Goal: Navigation & Orientation: Find specific page/section

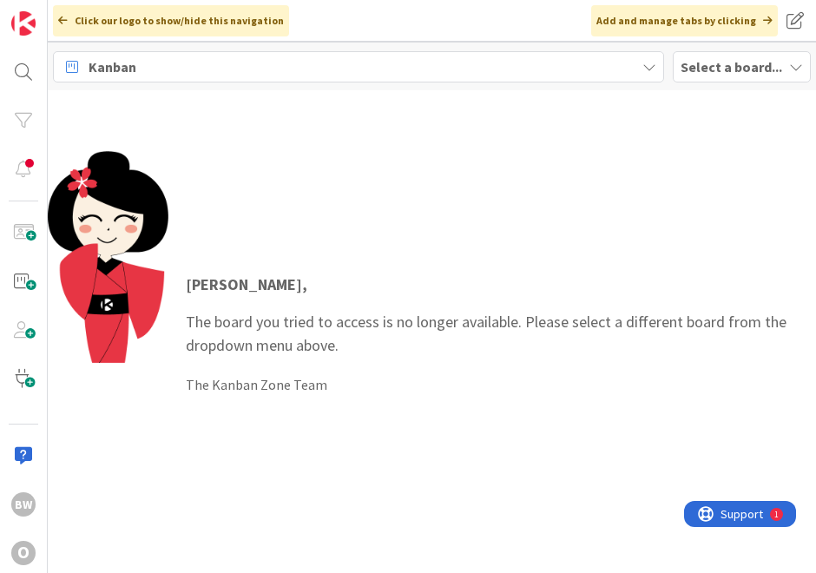
click at [696, 65] on b "Select a board..." at bounding box center [731, 66] width 102 height 17
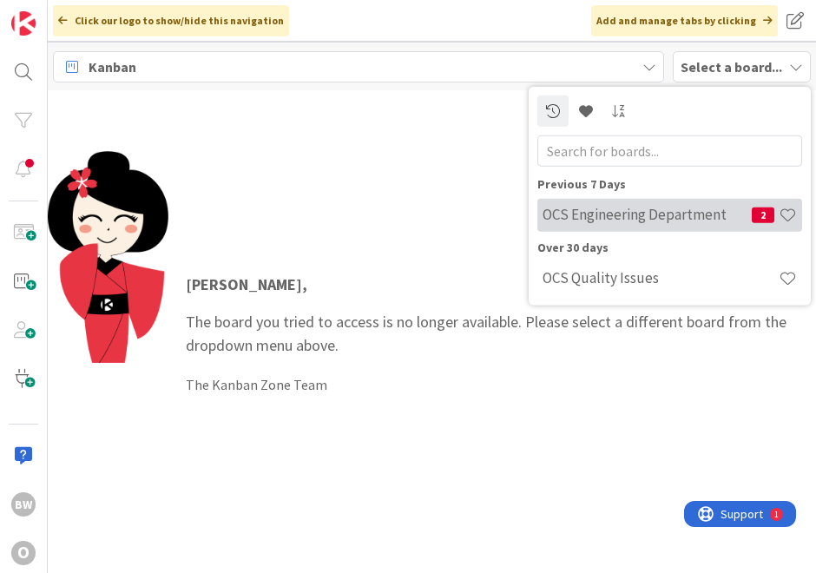
click at [625, 215] on h4 "OCS Engineering Department" at bounding box center [646, 214] width 209 height 17
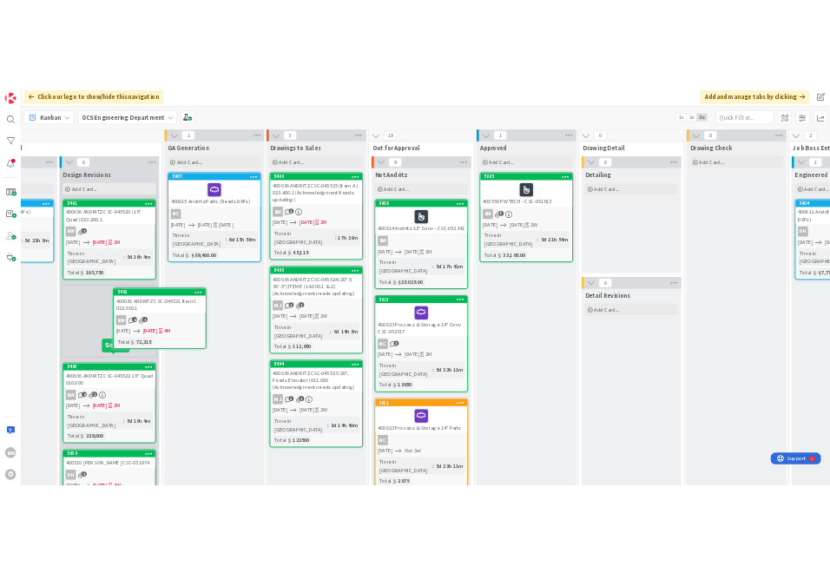
scroll to position [0, 377]
